Goal: Information Seeking & Learning: Learn about a topic

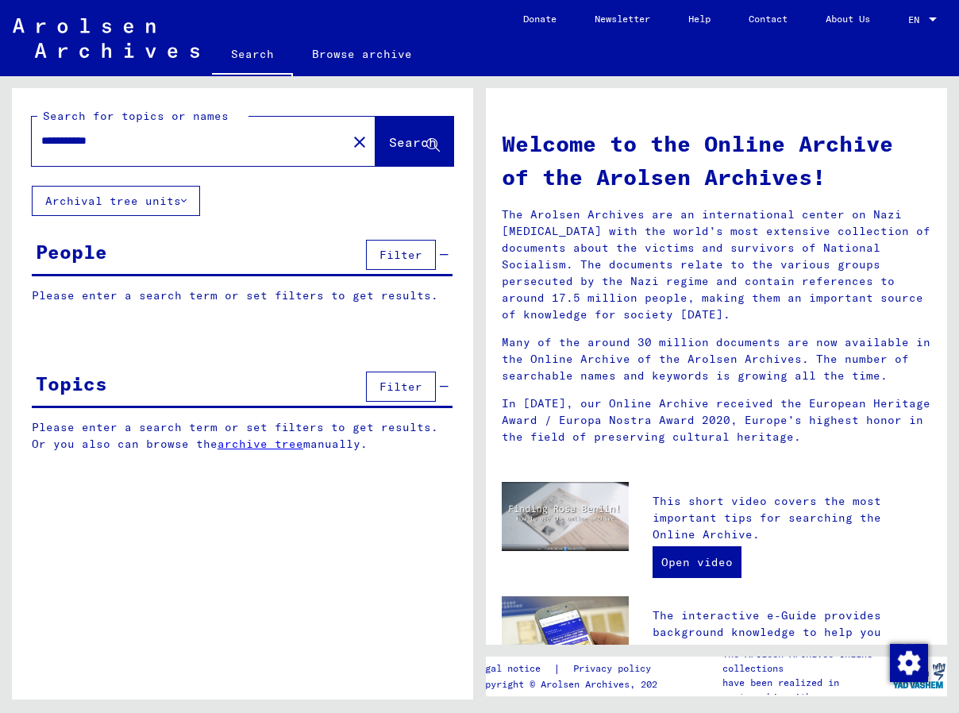
click at [406, 263] on button "Filter" at bounding box center [401, 255] width 70 height 30
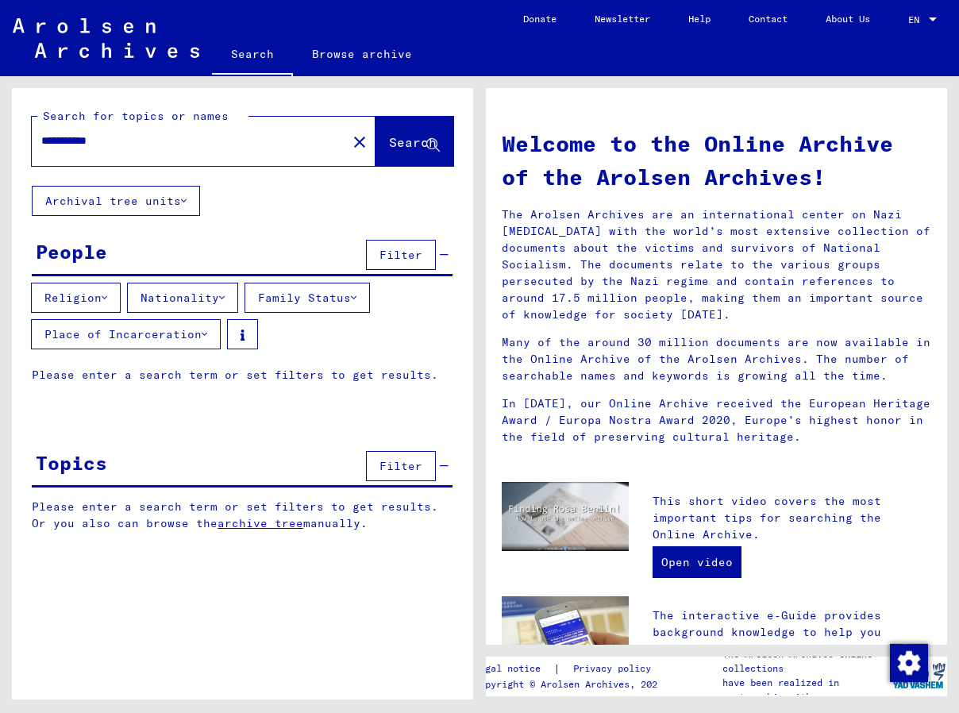
click at [202, 334] on icon at bounding box center [205, 334] width 6 height 11
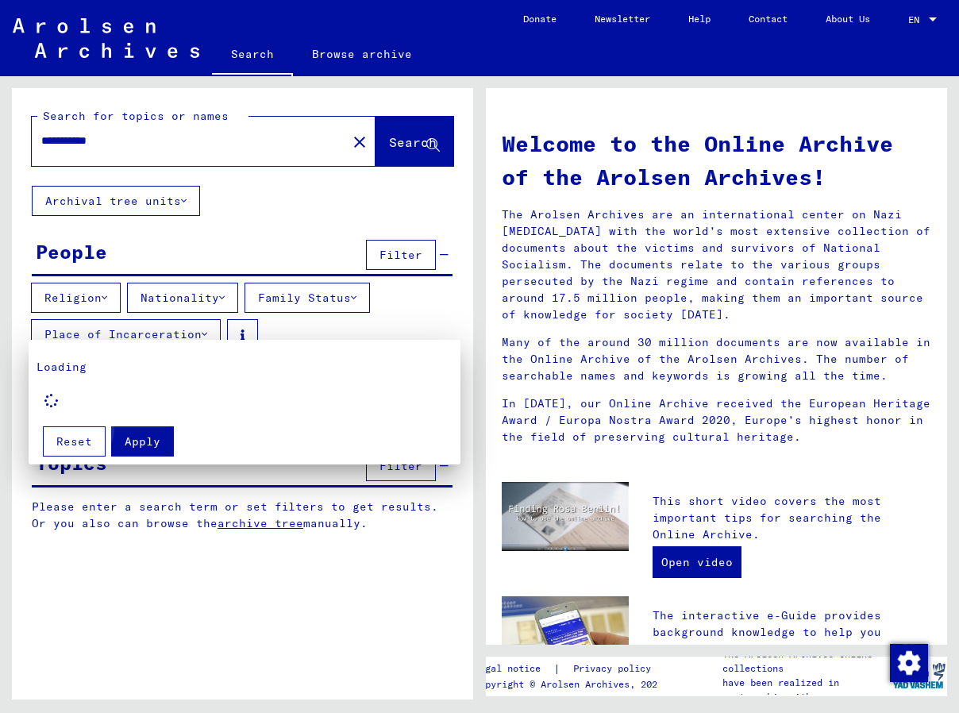
click at [130, 437] on span "Apply" at bounding box center [143, 441] width 36 height 14
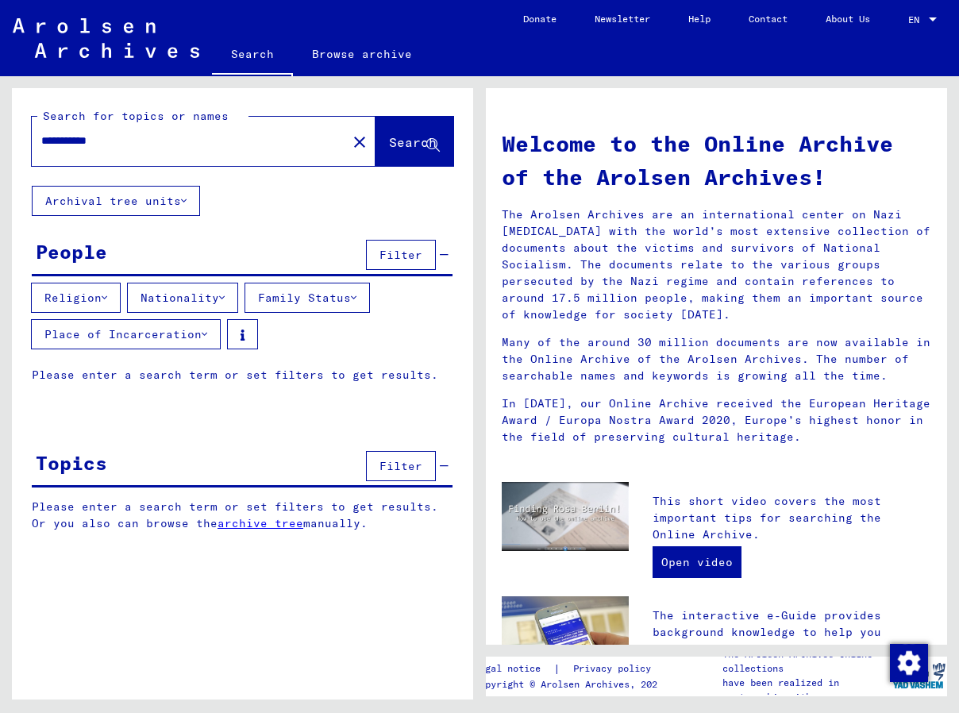
click at [188, 409] on div at bounding box center [242, 417] width 461 height 20
click at [145, 256] on div "People Filter" at bounding box center [242, 256] width 421 height 40
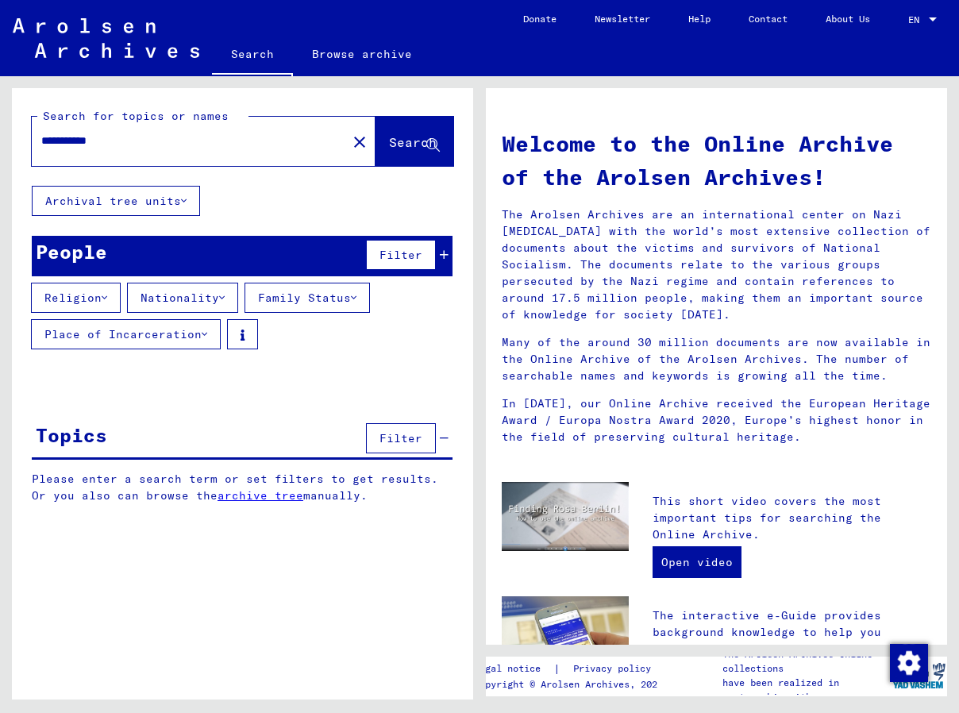
click at [156, 386] on div at bounding box center [242, 389] width 461 height 20
click at [112, 290] on button "Religion" at bounding box center [76, 298] width 90 height 30
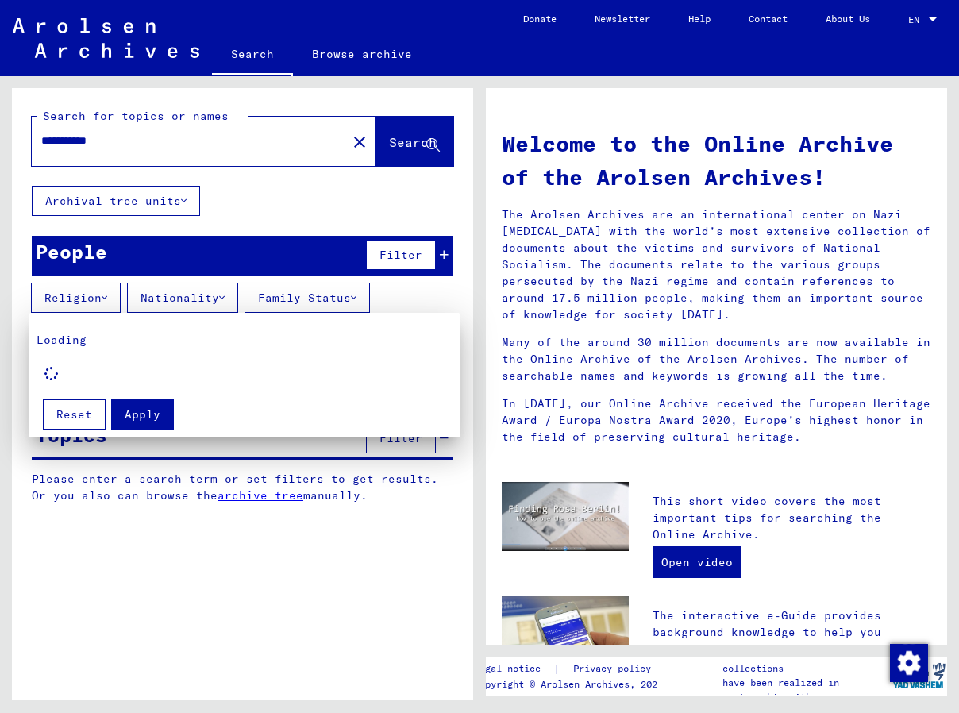
click at [444, 256] on div at bounding box center [479, 356] width 959 height 713
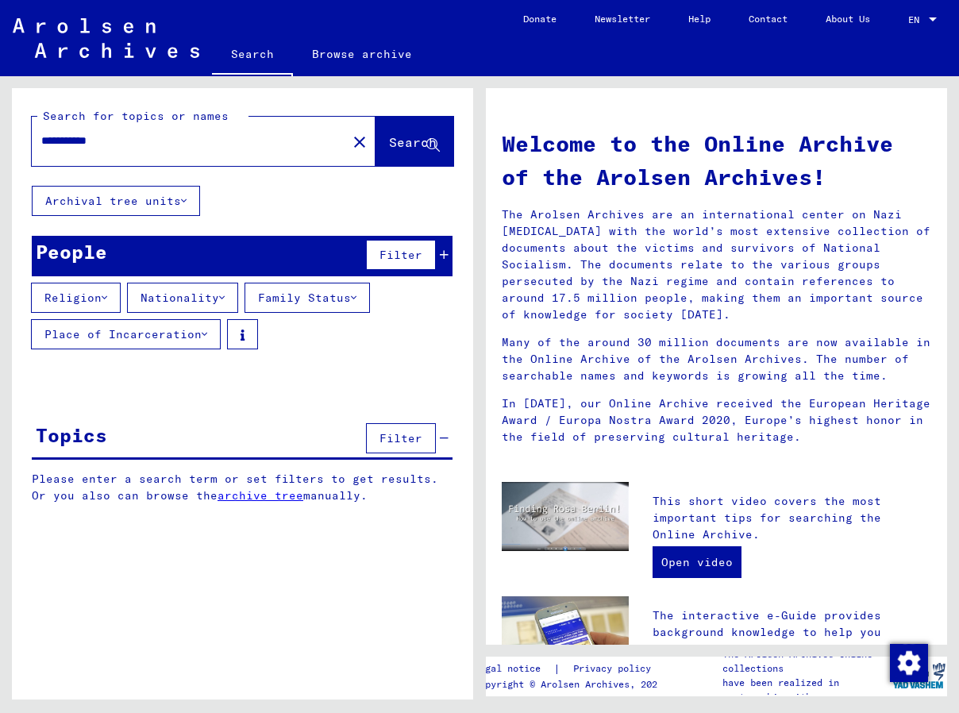
click at [444, 256] on icon at bounding box center [444, 254] width 9 height 11
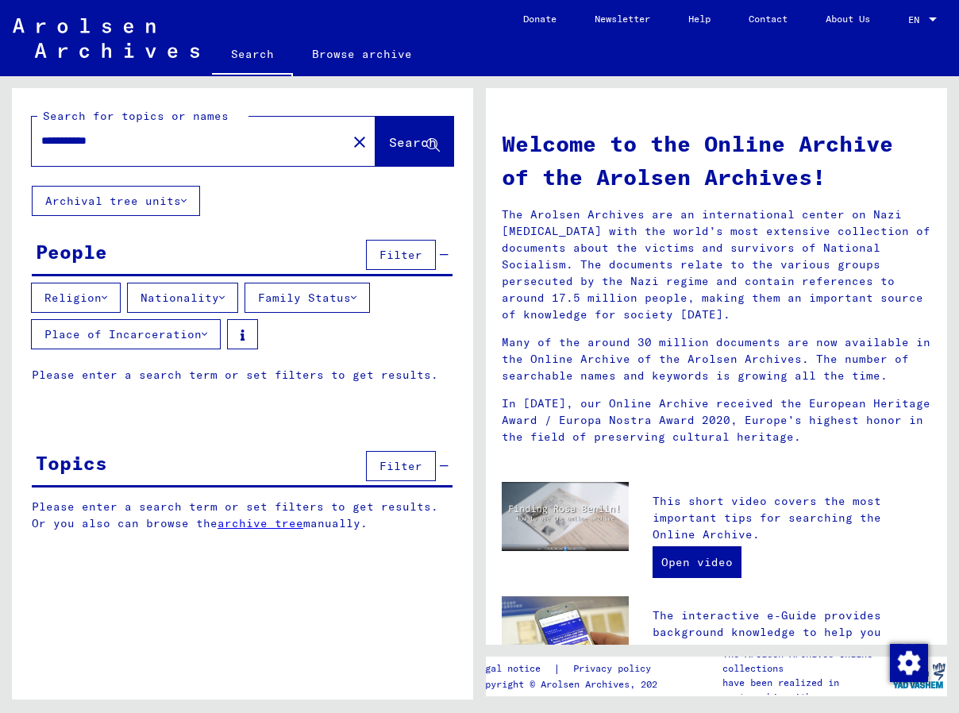
click at [406, 256] on span "Filter" at bounding box center [400, 255] width 43 height 14
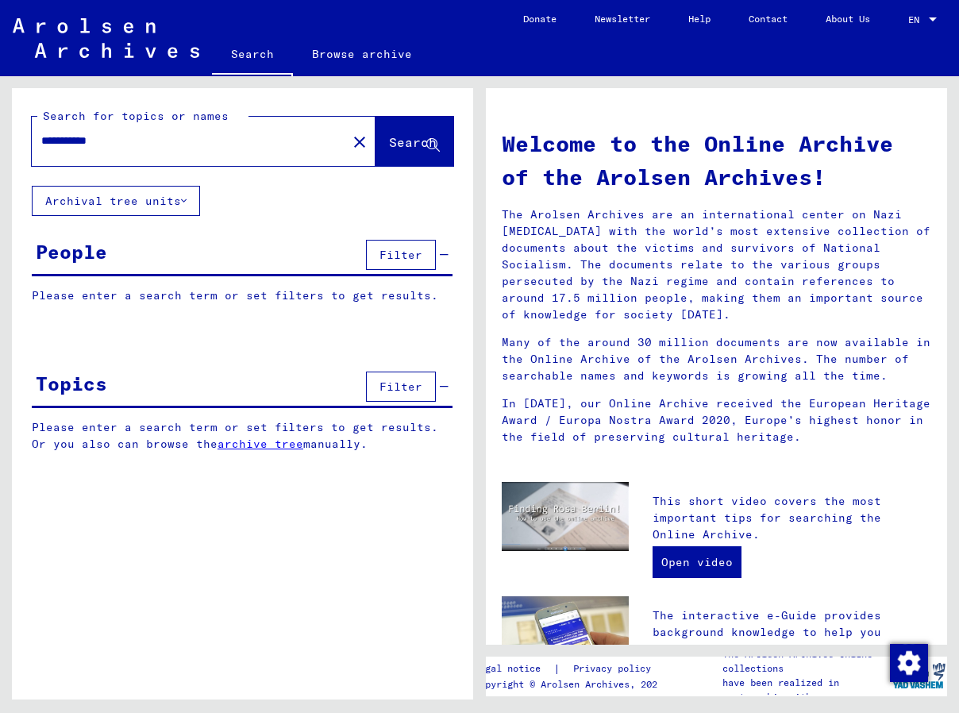
click at [322, 324] on div "Please enter a search term or set filters to get results. Signature Last Name F…" at bounding box center [242, 307] width 461 height 40
click at [316, 298] on p "Please enter a search term or set filters to get results." at bounding box center [242, 295] width 421 height 17
click at [186, 202] on icon at bounding box center [184, 200] width 6 height 11
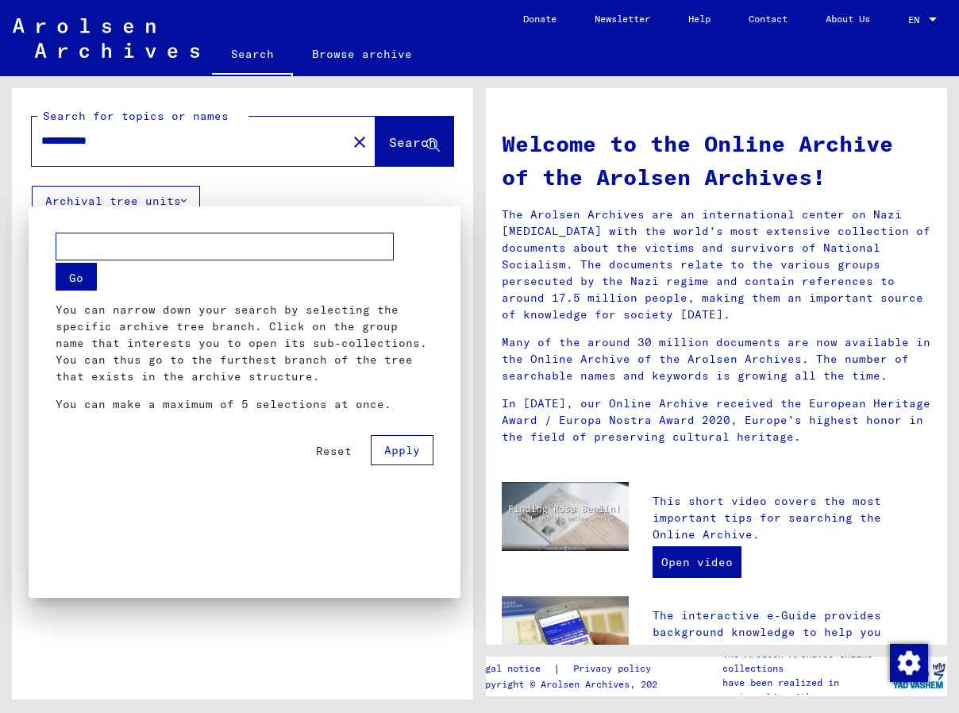
click at [194, 243] on input "text" at bounding box center [225, 247] width 338 height 28
click at [417, 445] on span "Apply" at bounding box center [402, 450] width 36 height 14
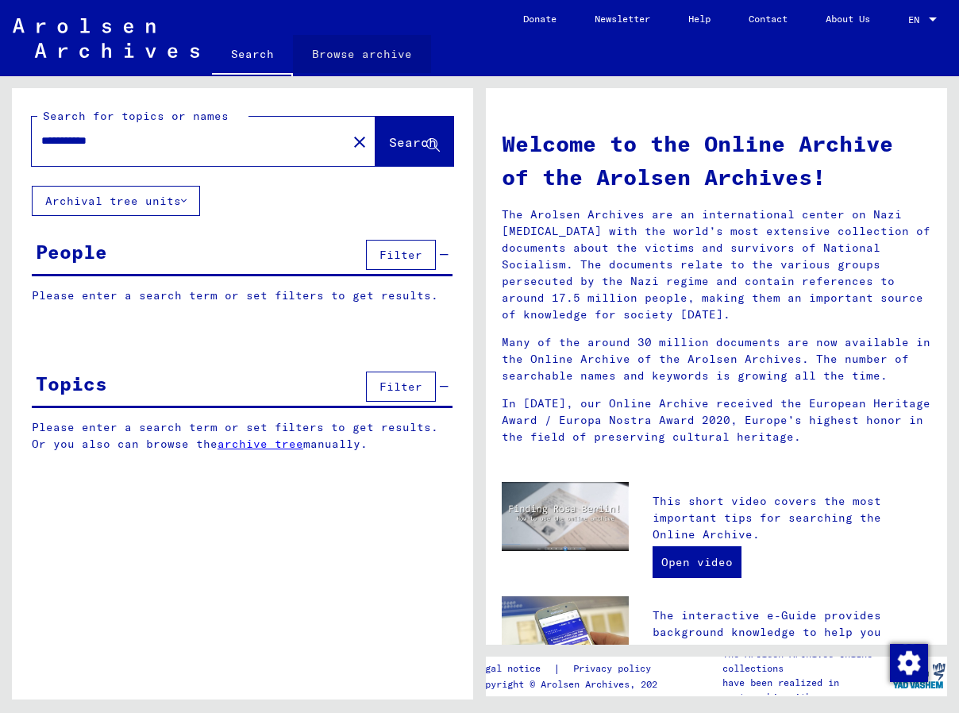
click at [381, 52] on link "Browse archive" at bounding box center [362, 54] width 138 height 38
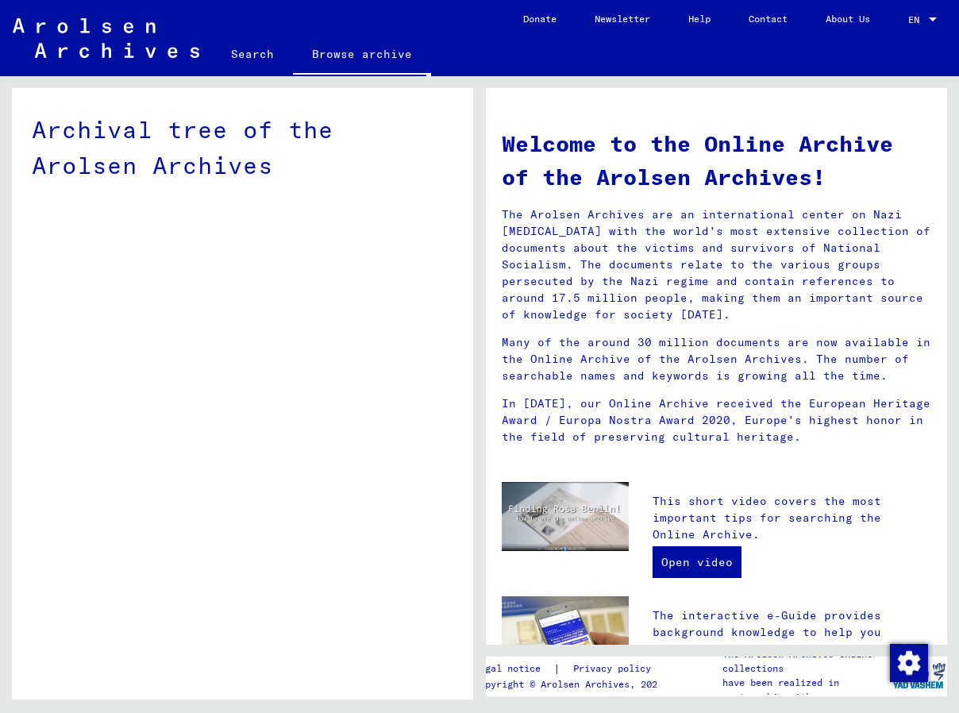
click at [248, 52] on link "Search" at bounding box center [252, 54] width 81 height 38
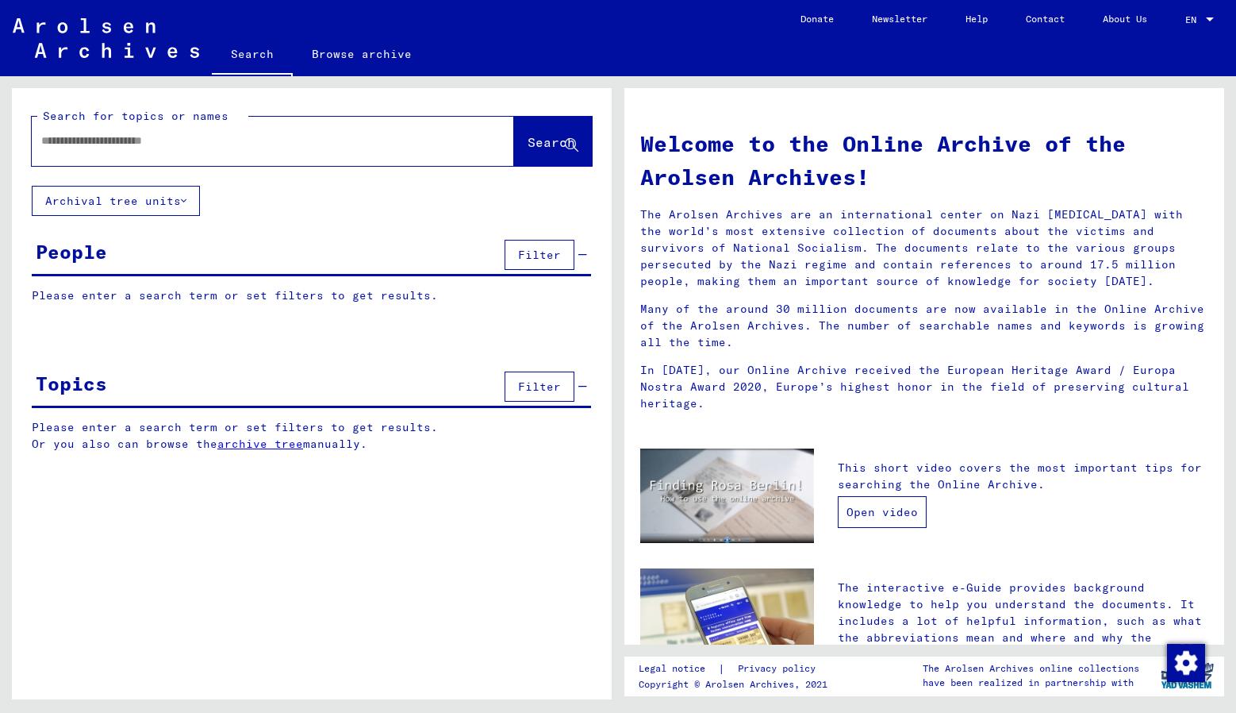
click at [871, 498] on link "Open video" at bounding box center [882, 512] width 89 height 32
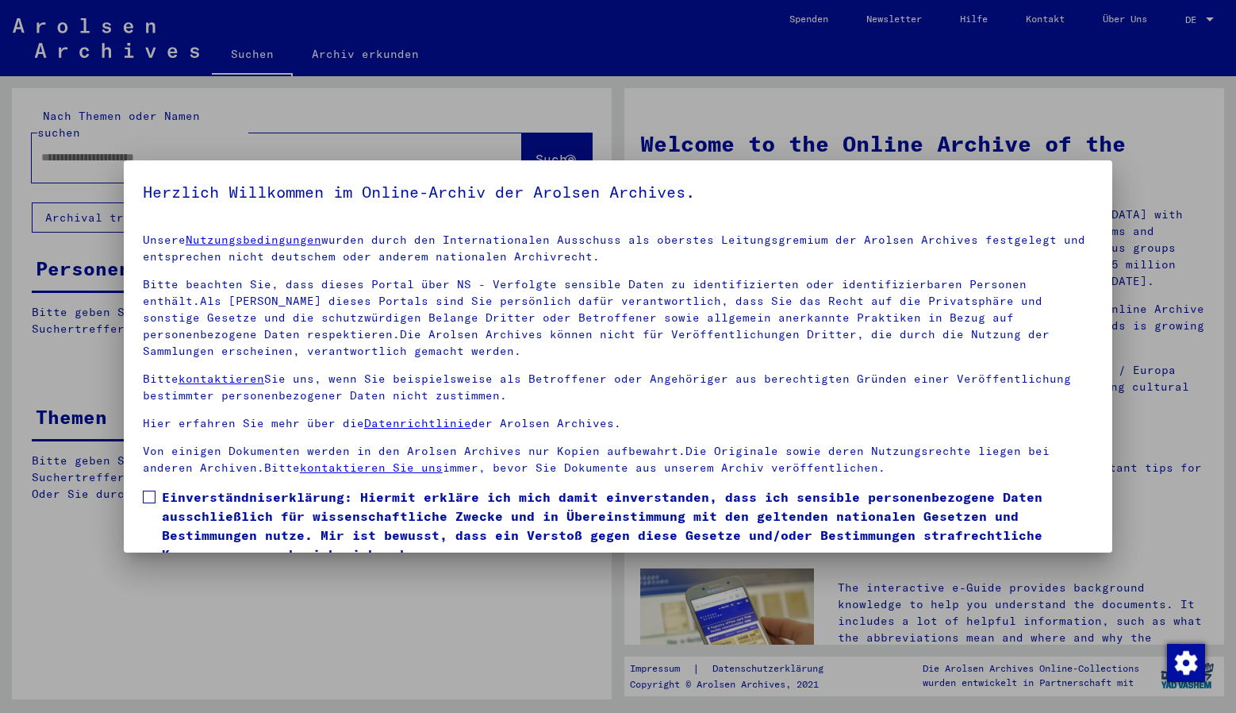
click at [1213, 18] on div at bounding box center [618, 356] width 1236 height 713
click at [1212, 20] on div at bounding box center [618, 356] width 1236 height 713
click at [1210, 22] on div at bounding box center [618, 356] width 1236 height 713
click at [1073, 190] on h5 "Herzlich Willkommen im Online-Archiv der Arolsen Archives." at bounding box center [618, 191] width 951 height 25
click at [1196, 16] on div at bounding box center [618, 356] width 1236 height 713
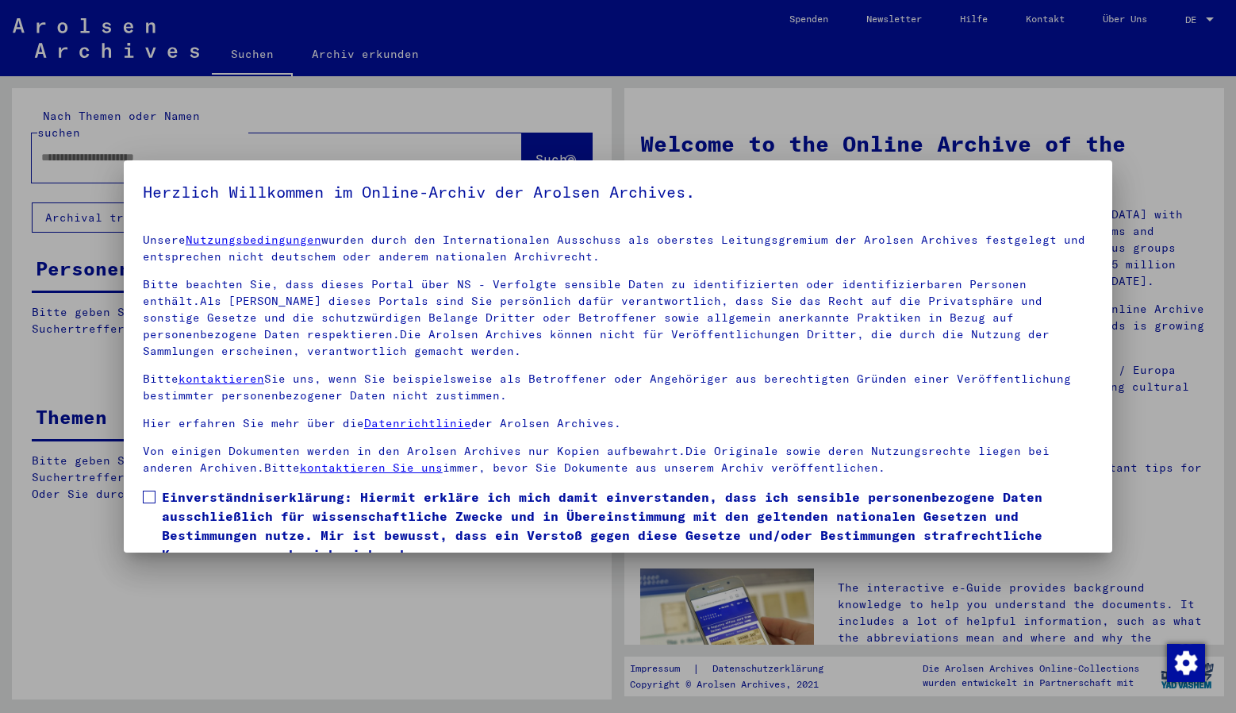
click at [1208, 16] on div at bounding box center [618, 356] width 1236 height 713
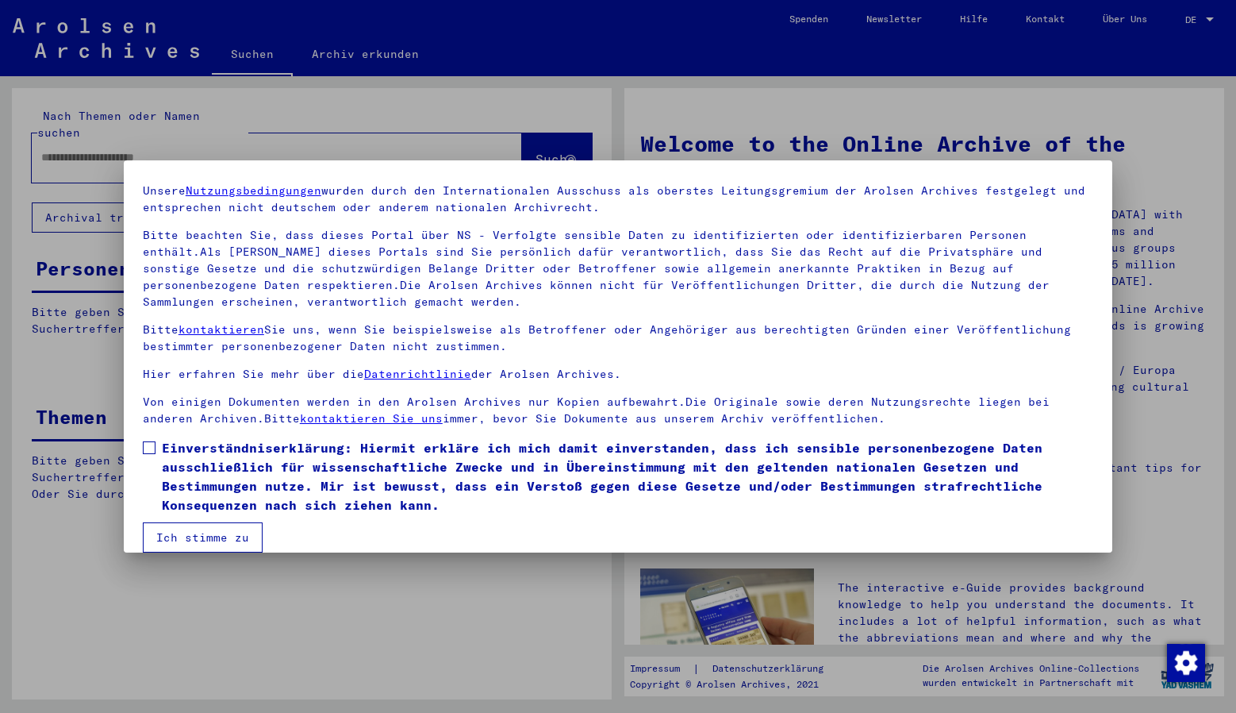
scroll to position [68, 0]
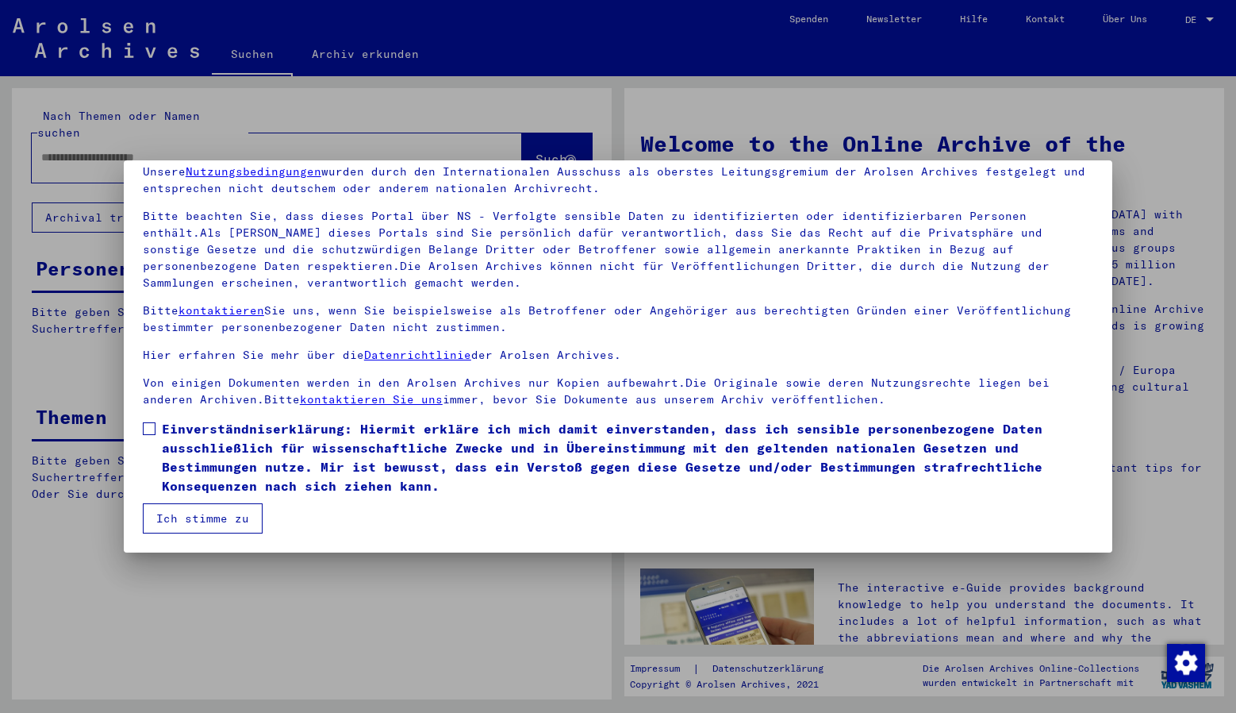
click at [1207, 18] on div at bounding box center [618, 356] width 1236 height 713
